Goal: Transaction & Acquisition: Purchase product/service

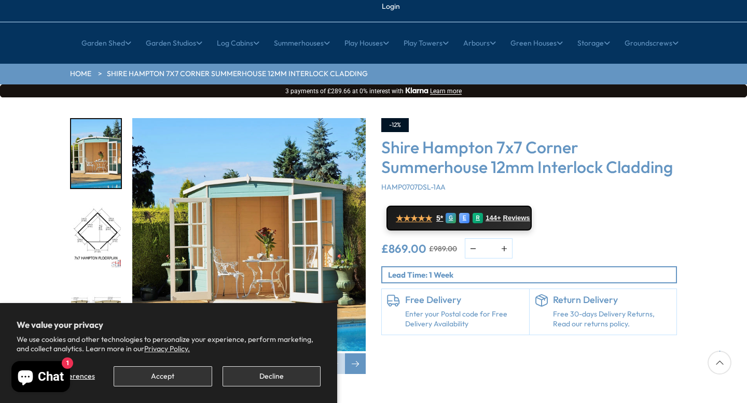
scroll to position [93, 0]
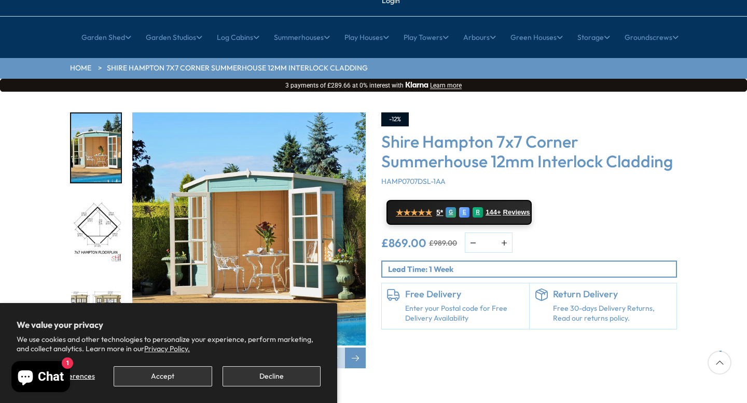
click at [95, 197] on img "2 / 12" at bounding box center [96, 229] width 50 height 69
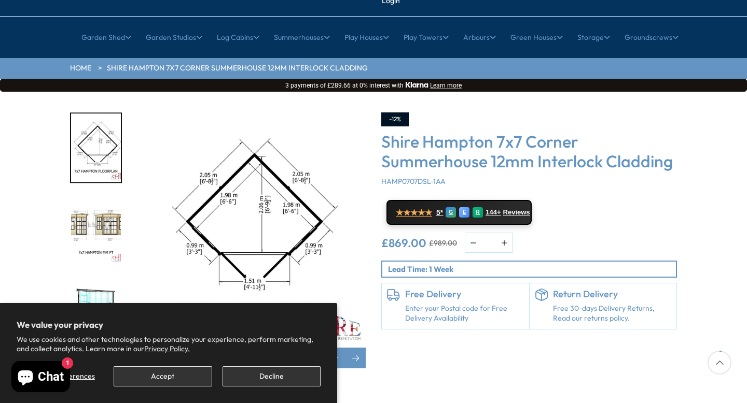
click at [92, 207] on img "3 / 12" at bounding box center [96, 229] width 50 height 69
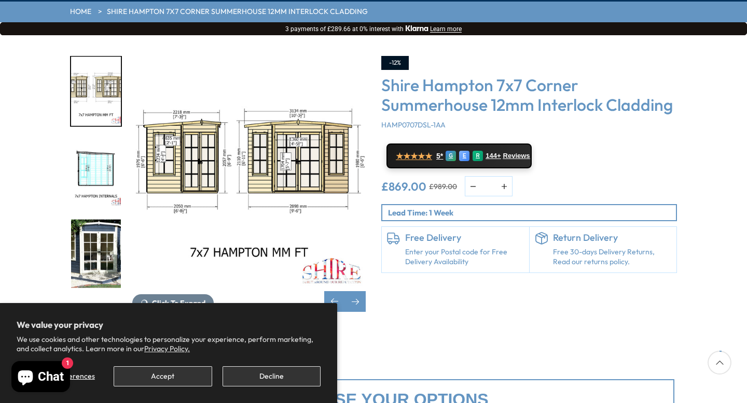
scroll to position [164, 0]
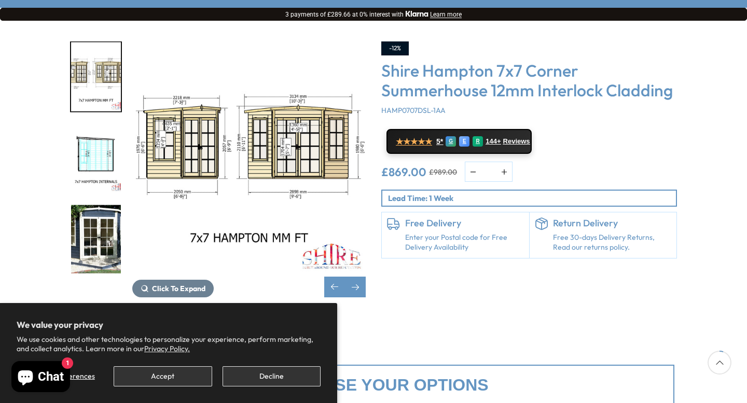
click at [89, 218] on img "5 / 12" at bounding box center [96, 239] width 50 height 69
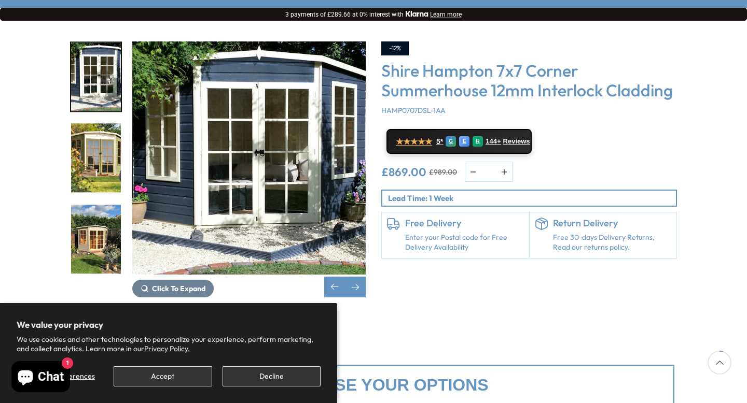
click at [89, 132] on img "6 / 12" at bounding box center [96, 158] width 50 height 69
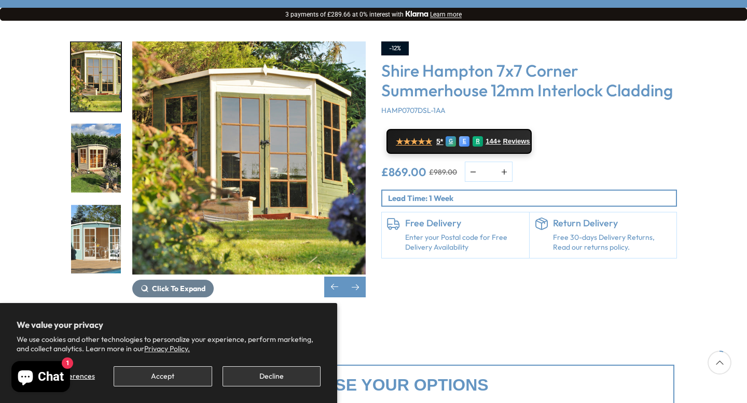
click at [81, 205] on img "8 / 12" at bounding box center [96, 239] width 50 height 69
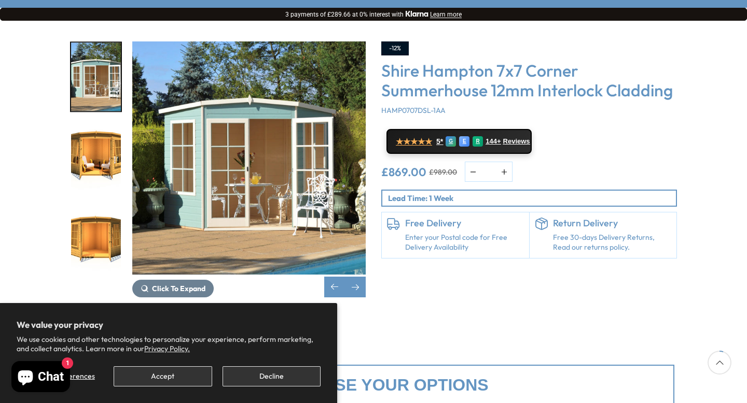
click at [106, 124] on img "9 / 12" at bounding box center [96, 158] width 50 height 69
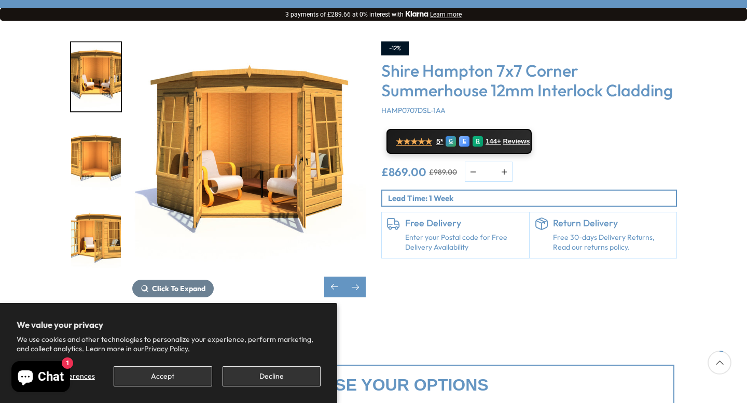
click at [103, 129] on img "10 / 12" at bounding box center [96, 158] width 50 height 69
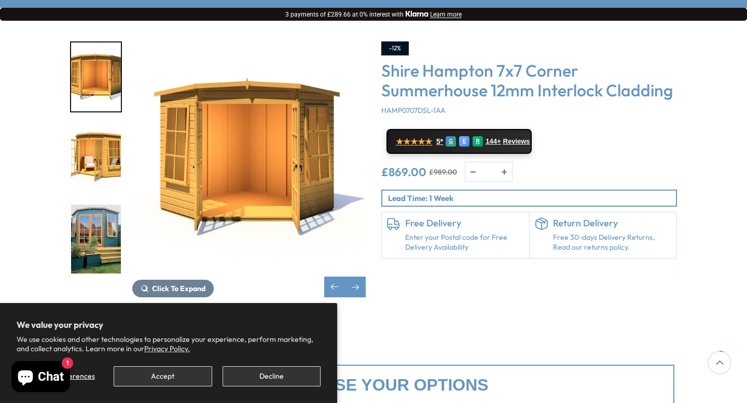
click at [99, 205] on img "12 / 12" at bounding box center [96, 239] width 50 height 69
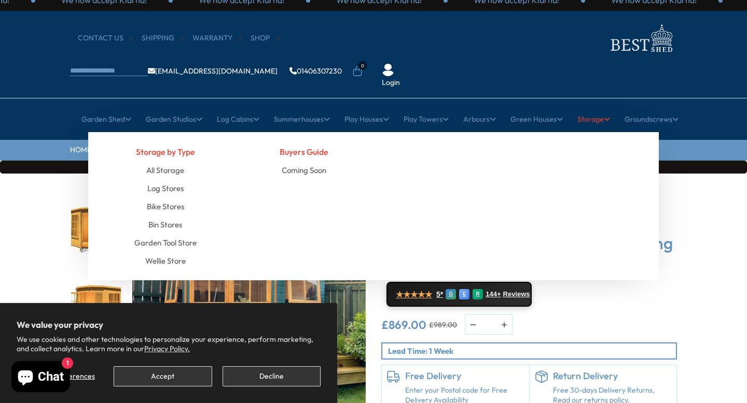
scroll to position [0, 0]
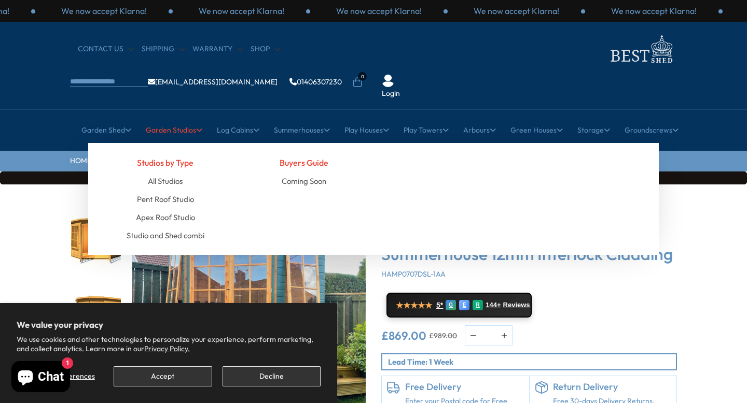
click at [196, 127] on icon at bounding box center [199, 130] width 6 height 7
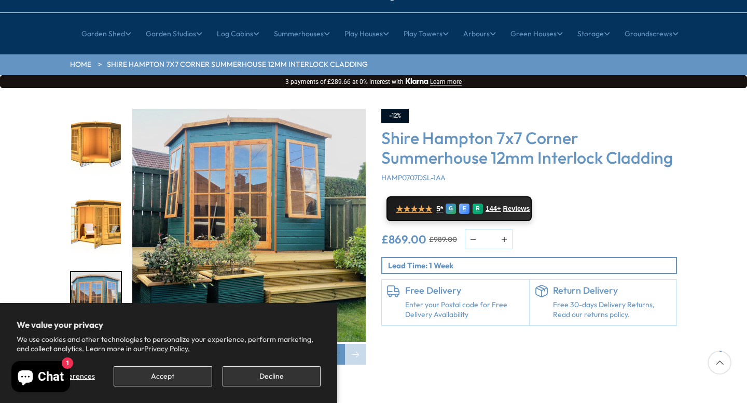
scroll to position [94, 0]
